Goal: Information Seeking & Learning: Learn about a topic

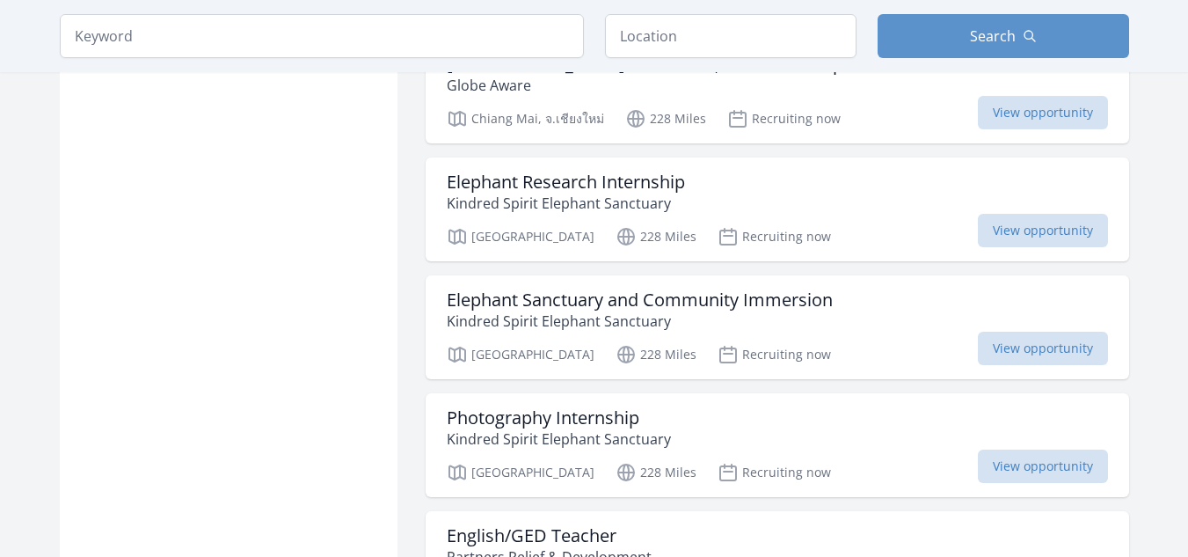
scroll to position [1776, 0]
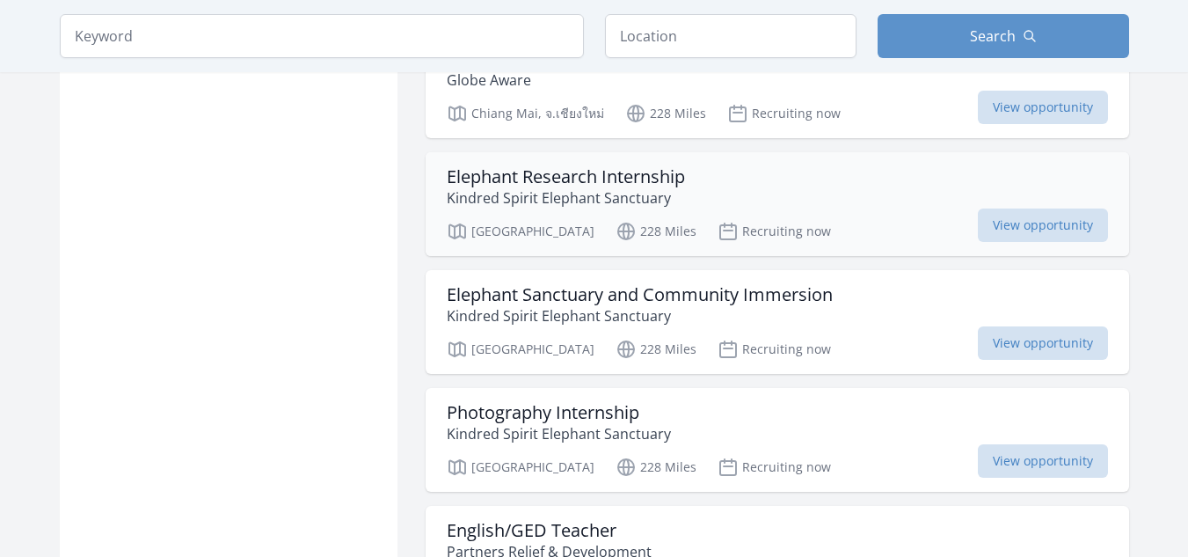
click at [571, 166] on h3 "Elephant Research Internship" at bounding box center [566, 176] width 238 height 21
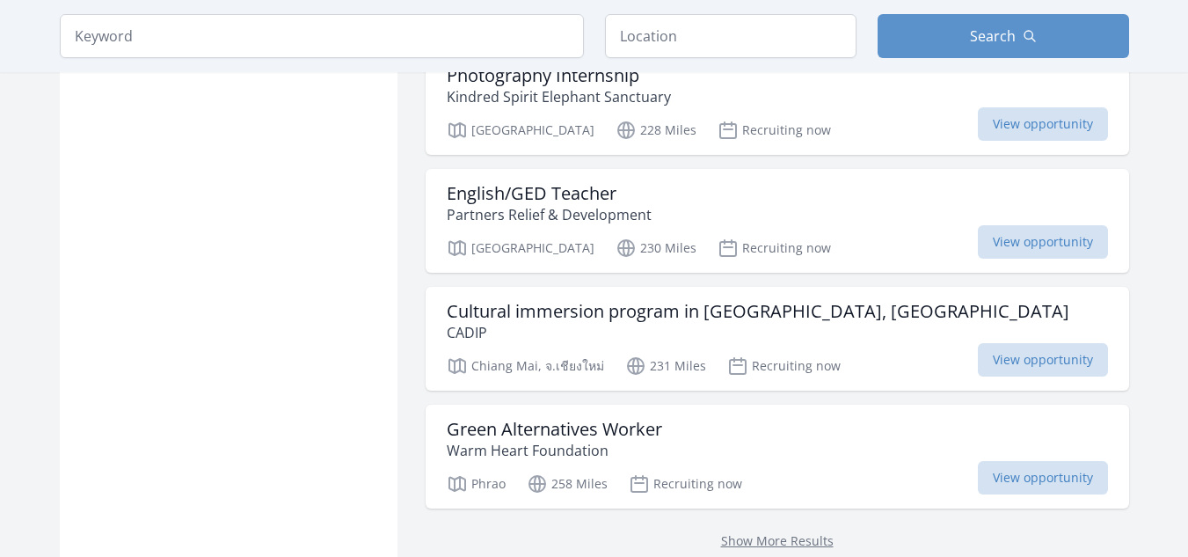
scroll to position [2154, 0]
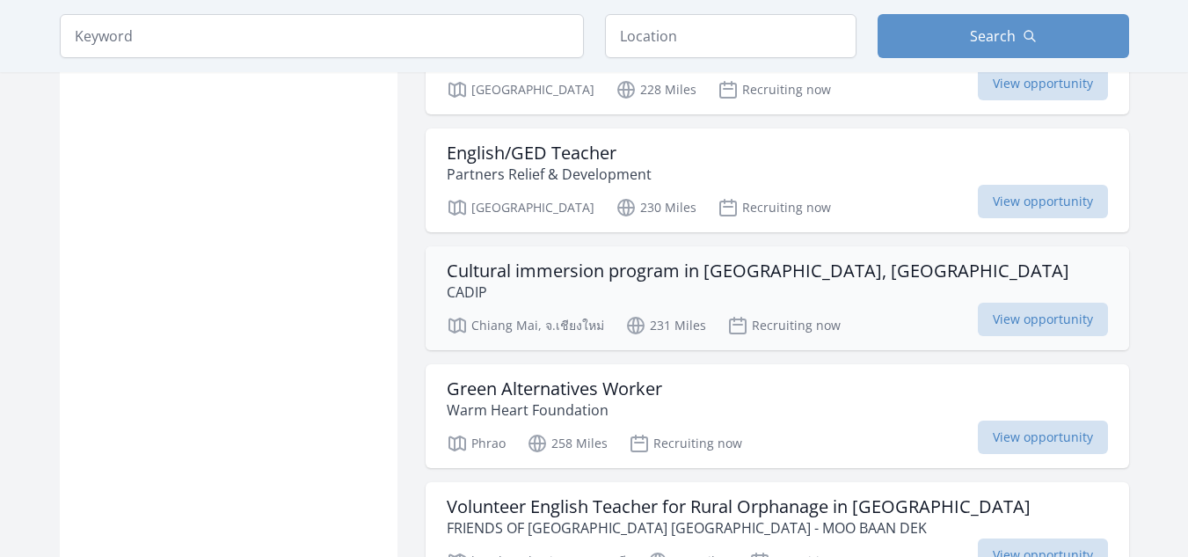
click at [575, 260] on h3 "Cultural immersion program in Chiang Mai, Thailand" at bounding box center [758, 270] width 623 height 21
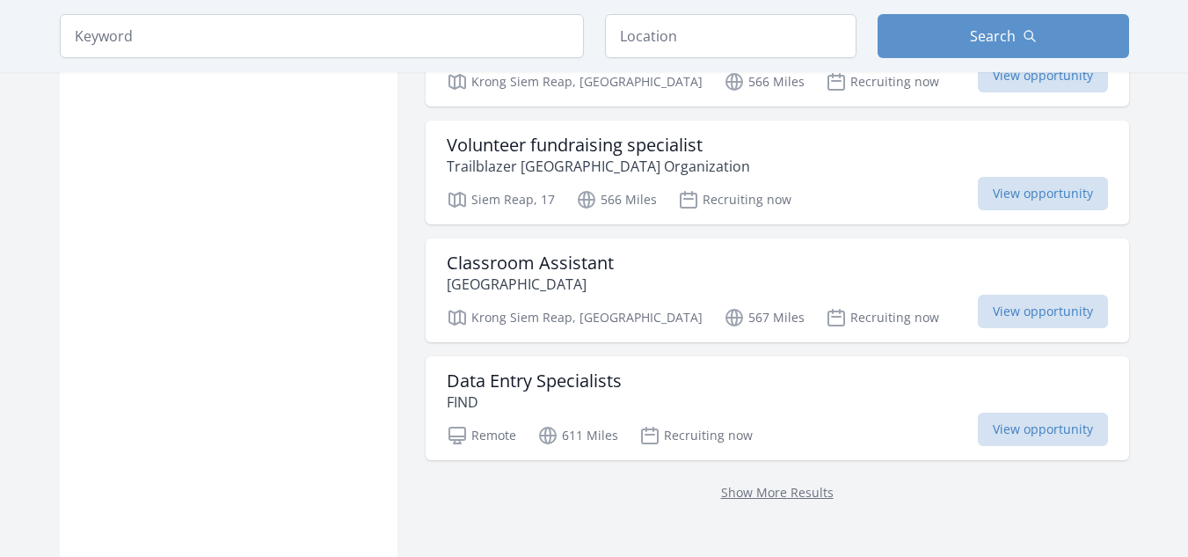
scroll to position [4570, 0]
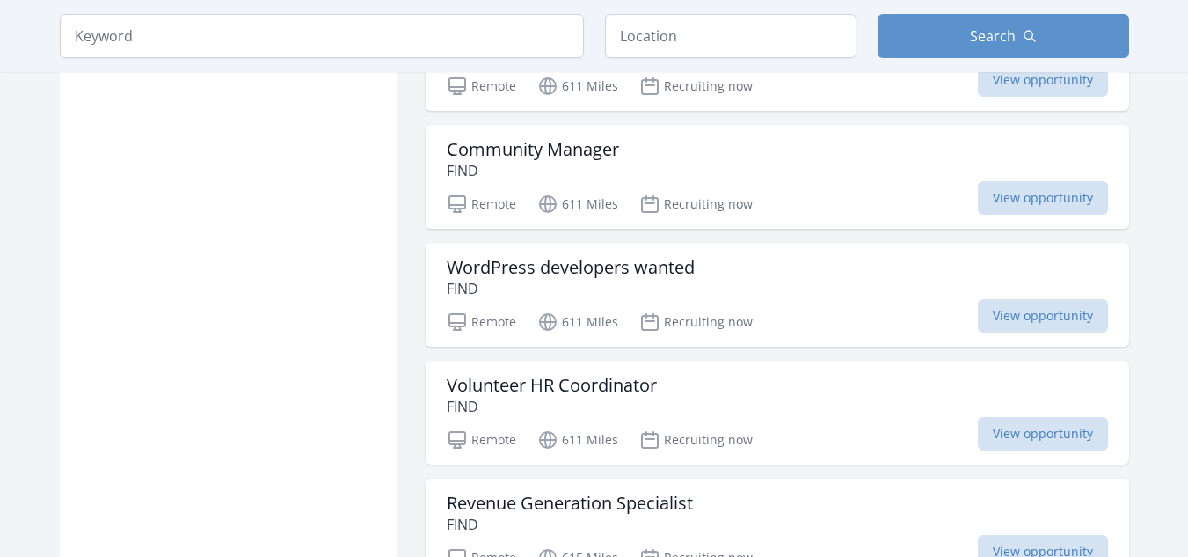
scroll to position [5842, 0]
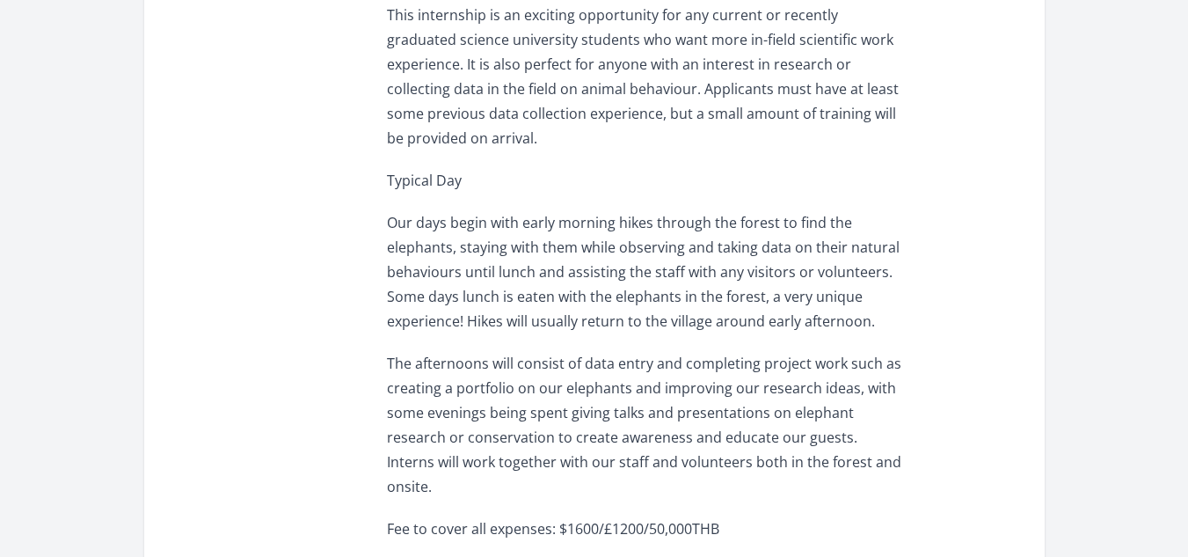
scroll to position [1598, 0]
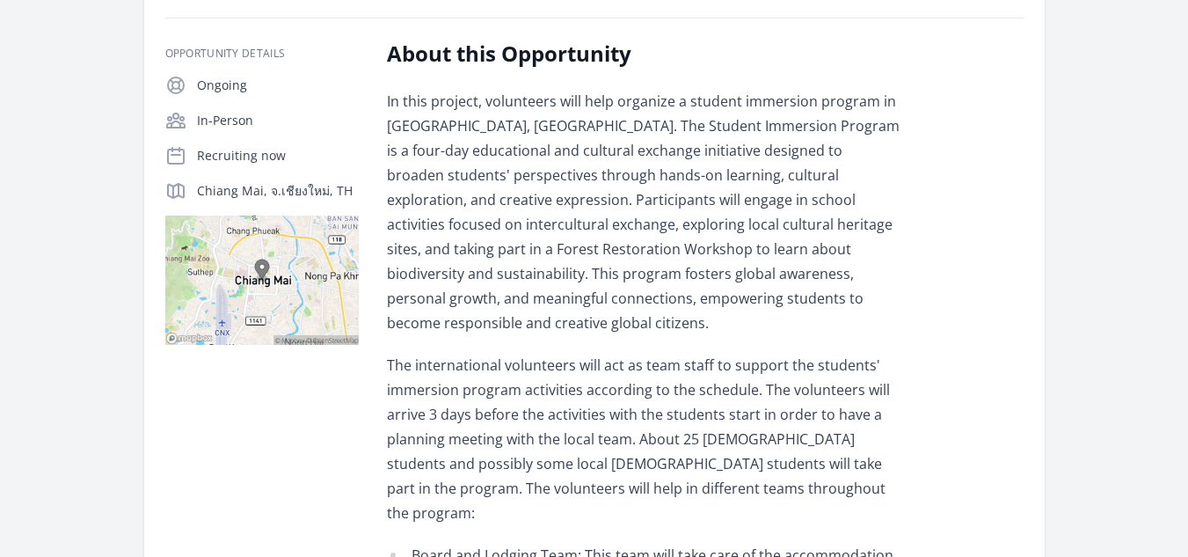
scroll to position [329, 0]
